Goal: Use online tool/utility: Use online tool/utility

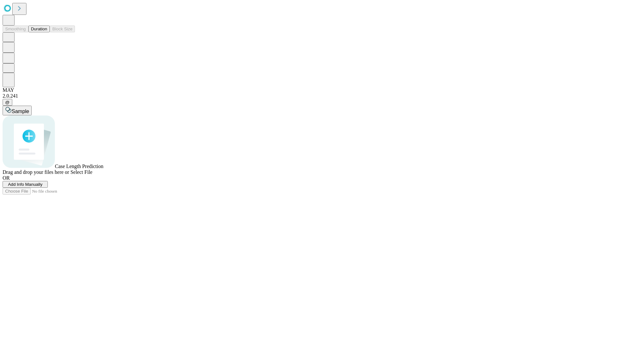
click at [47, 32] on button "Duration" at bounding box center [38, 29] width 21 height 7
click at [29, 108] on span "Sample" at bounding box center [20, 110] width 17 height 5
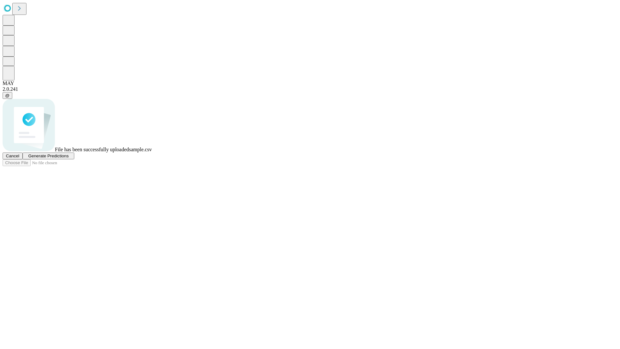
click at [68, 158] on span "Generate Predictions" at bounding box center [48, 155] width 40 height 5
